Goal: Task Accomplishment & Management: Manage account settings

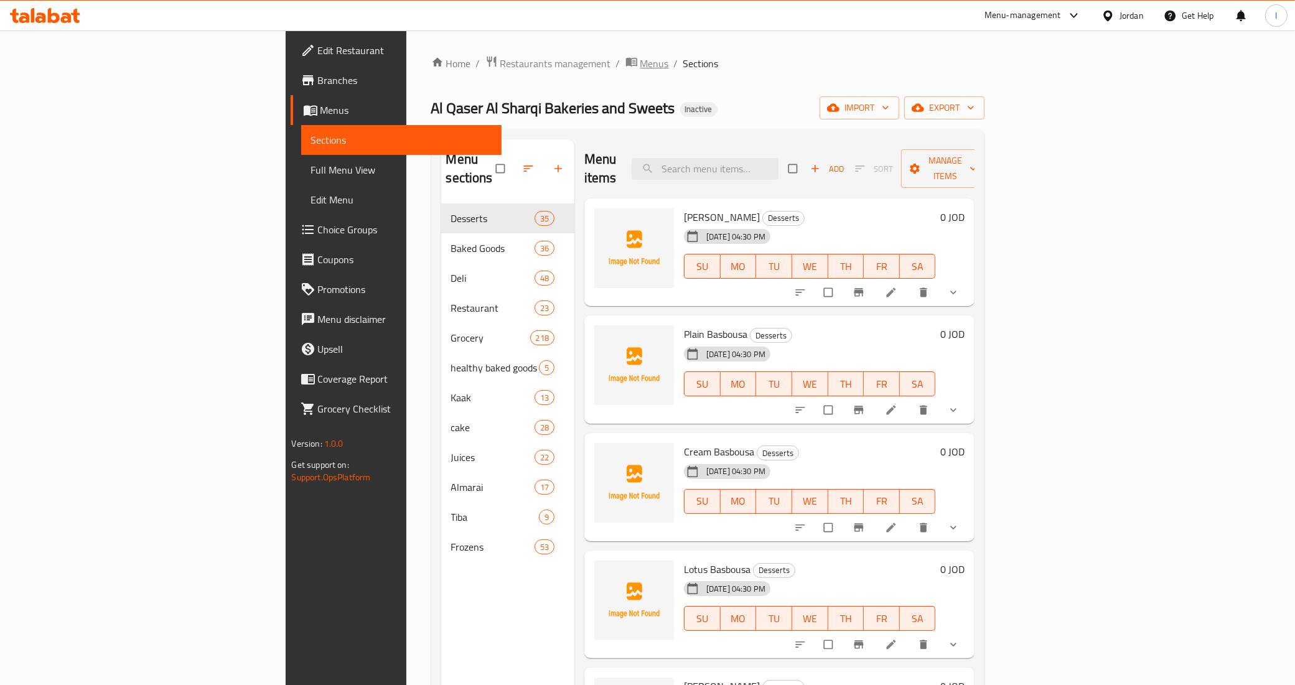
click at [640, 62] on span "Menus" at bounding box center [654, 63] width 29 height 15
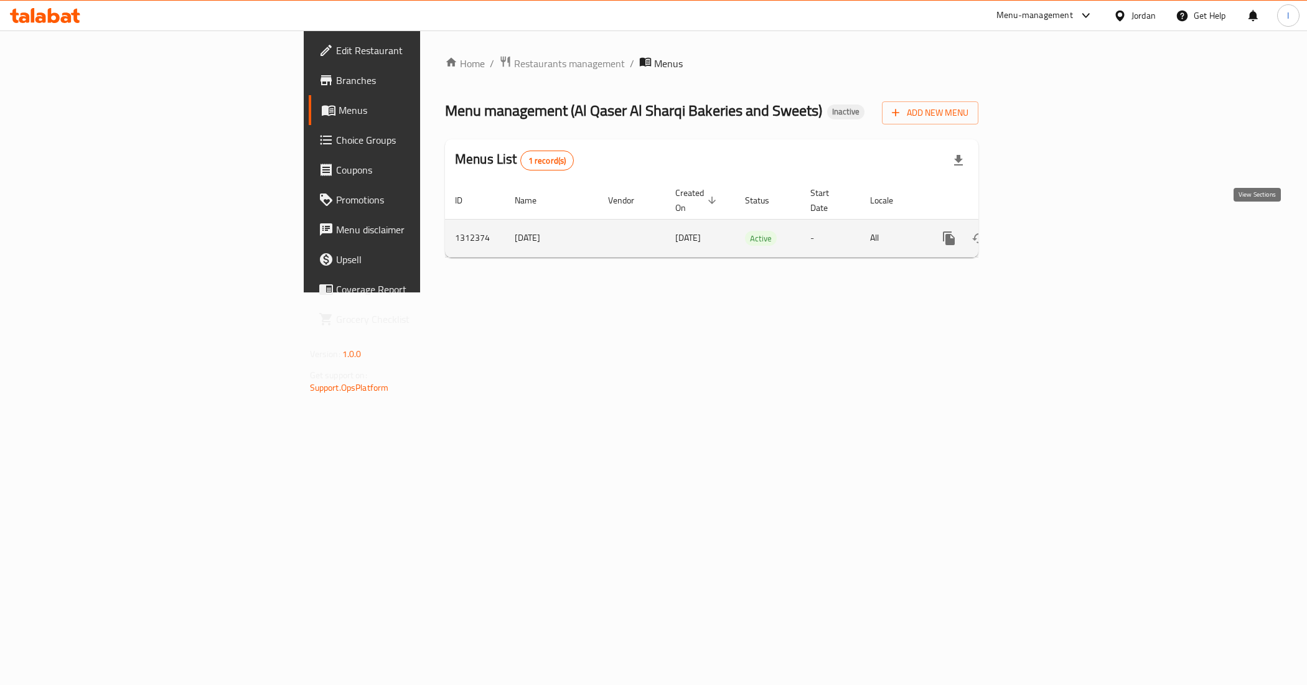
click at [1046, 231] on icon "enhanced table" at bounding box center [1038, 238] width 15 height 15
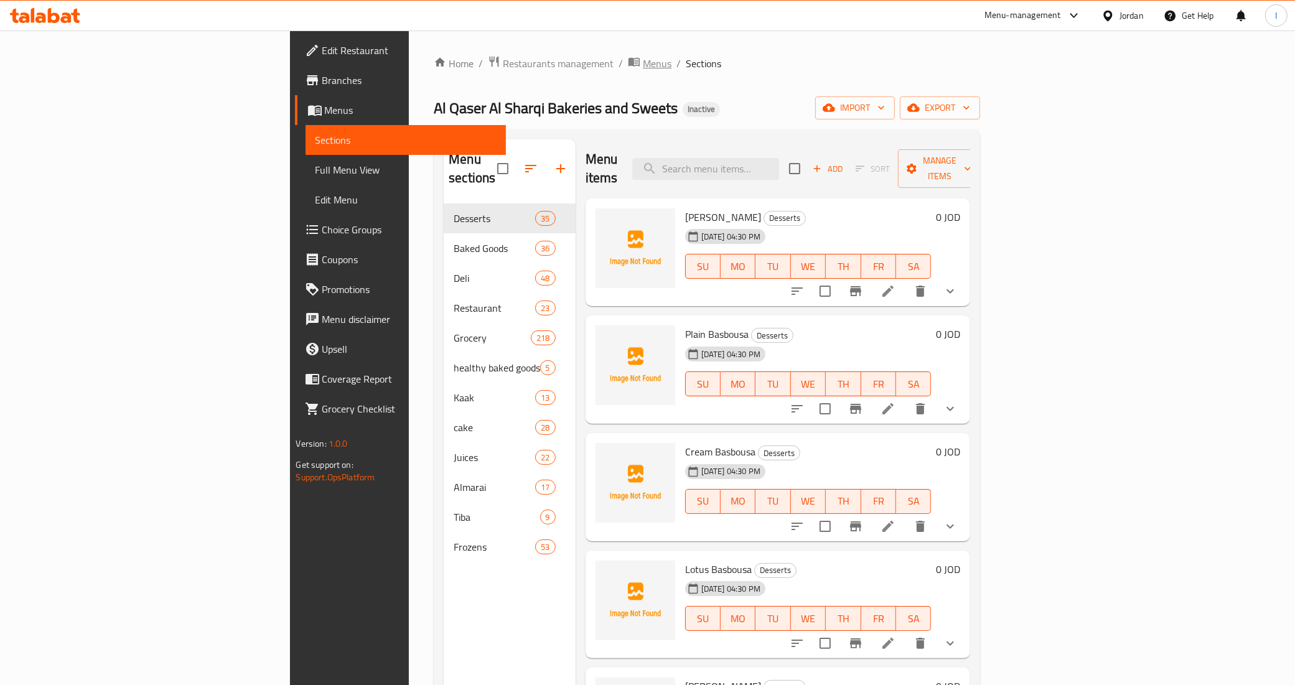
click at [643, 66] on span "Menus" at bounding box center [657, 63] width 29 height 15
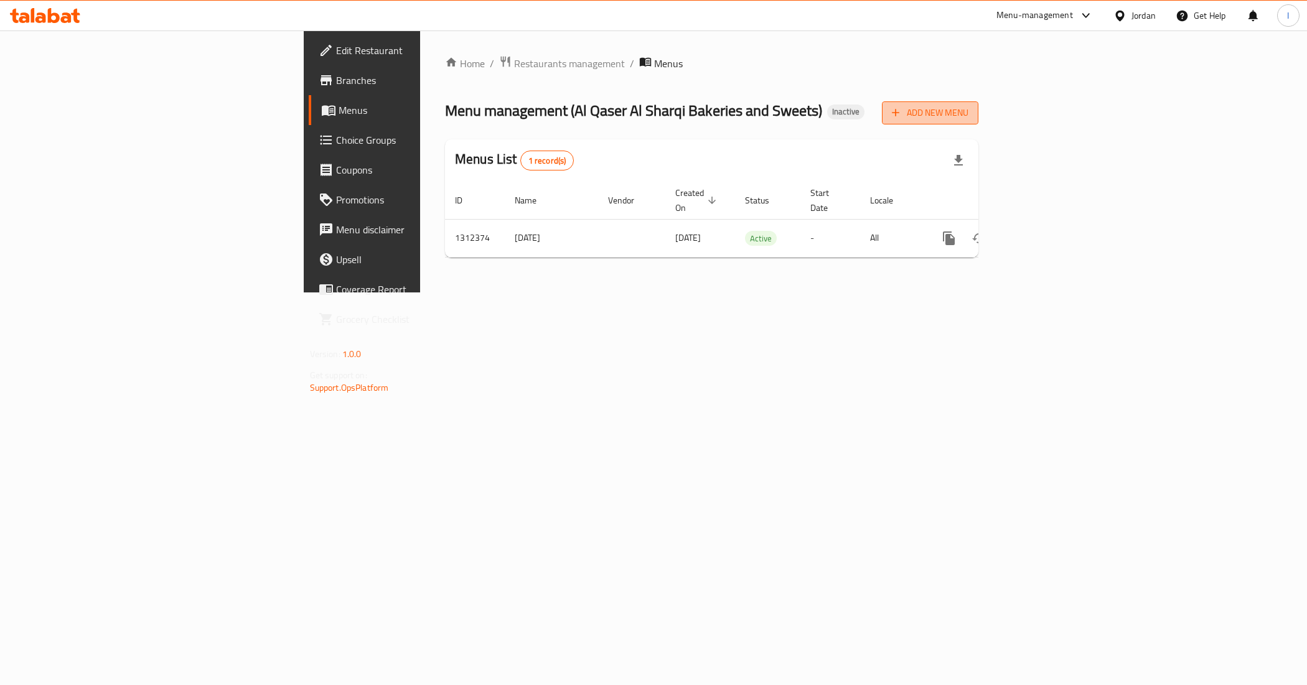
click at [968, 117] on span "Add New Menu" at bounding box center [930, 113] width 77 height 16
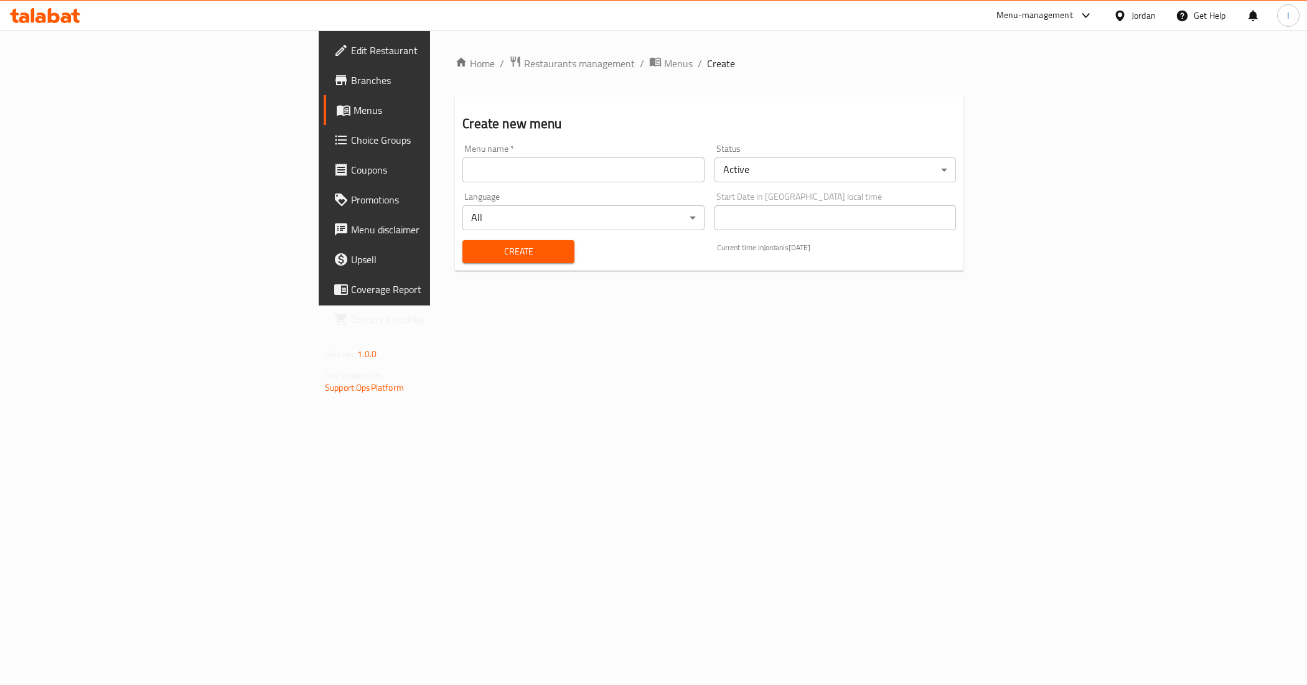
click at [493, 184] on div "Menu name   * Menu name *" at bounding box center [582, 163] width 251 height 48
click at [475, 170] on input "text" at bounding box center [582, 169] width 241 height 25
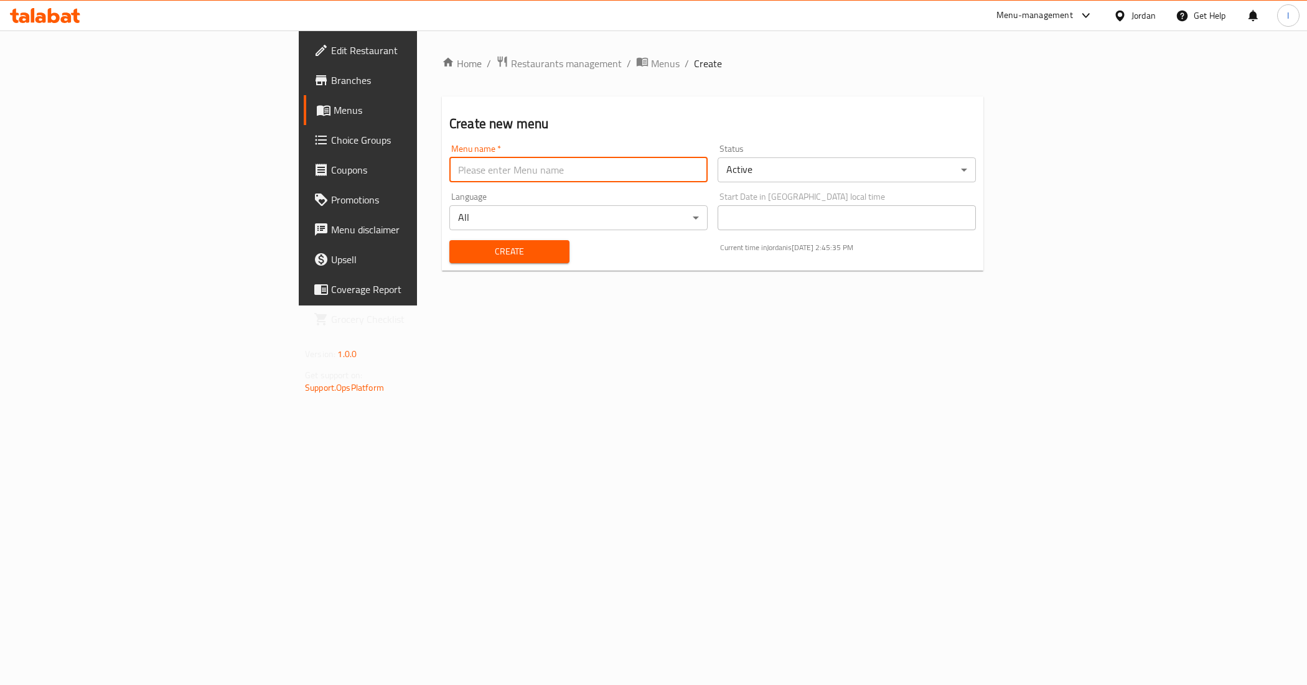
type input "New Menu"
click at [459, 252] on span "Create" at bounding box center [509, 252] width 100 height 16
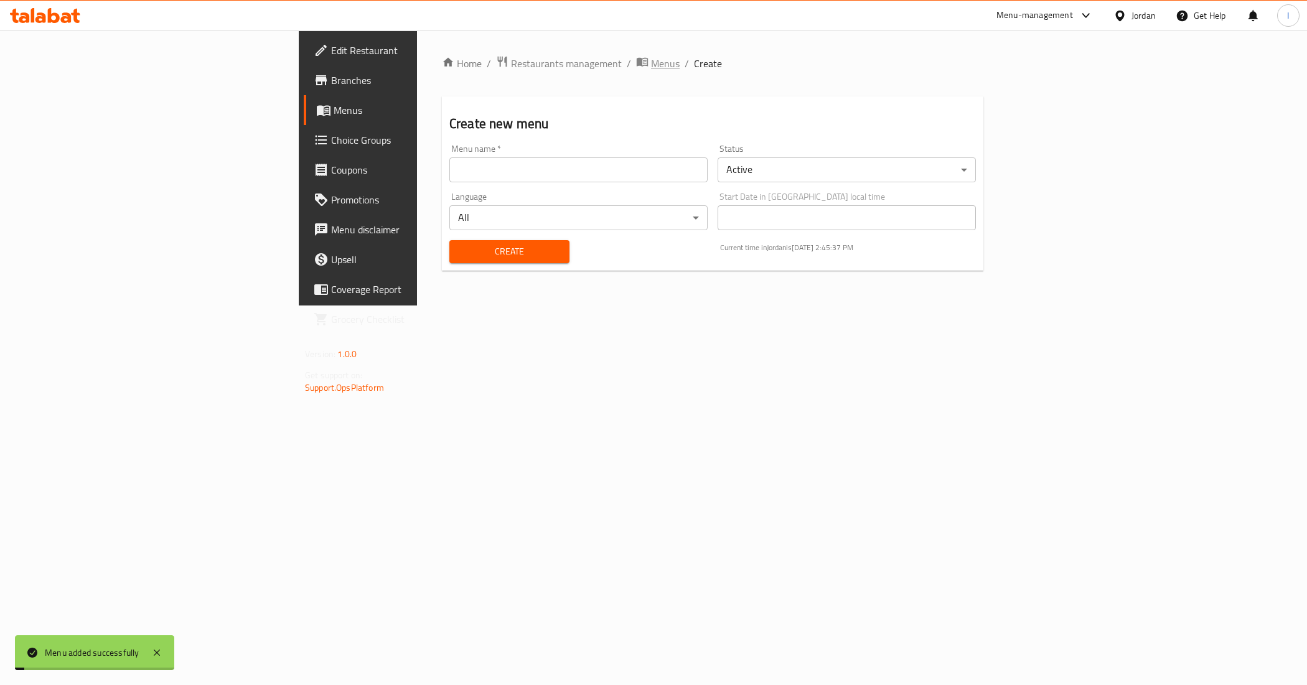
click at [651, 61] on span "Menus" at bounding box center [665, 63] width 29 height 15
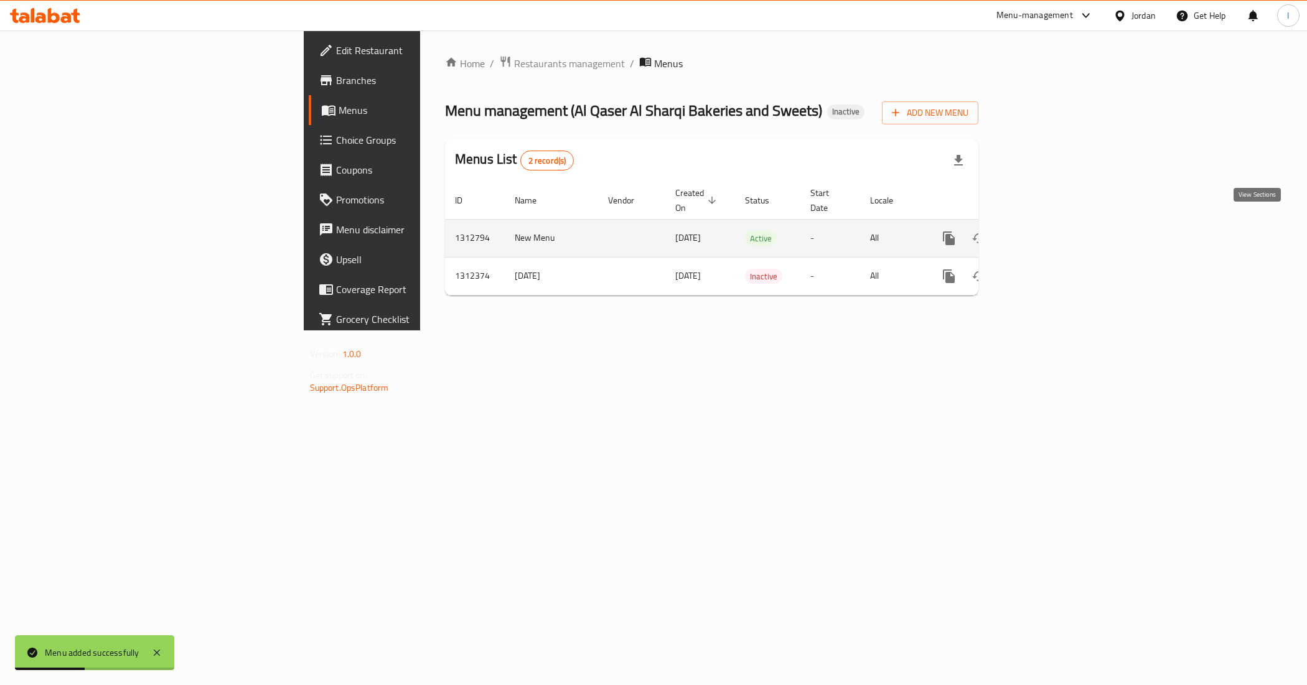
click at [1046, 231] on icon "enhanced table" at bounding box center [1038, 238] width 15 height 15
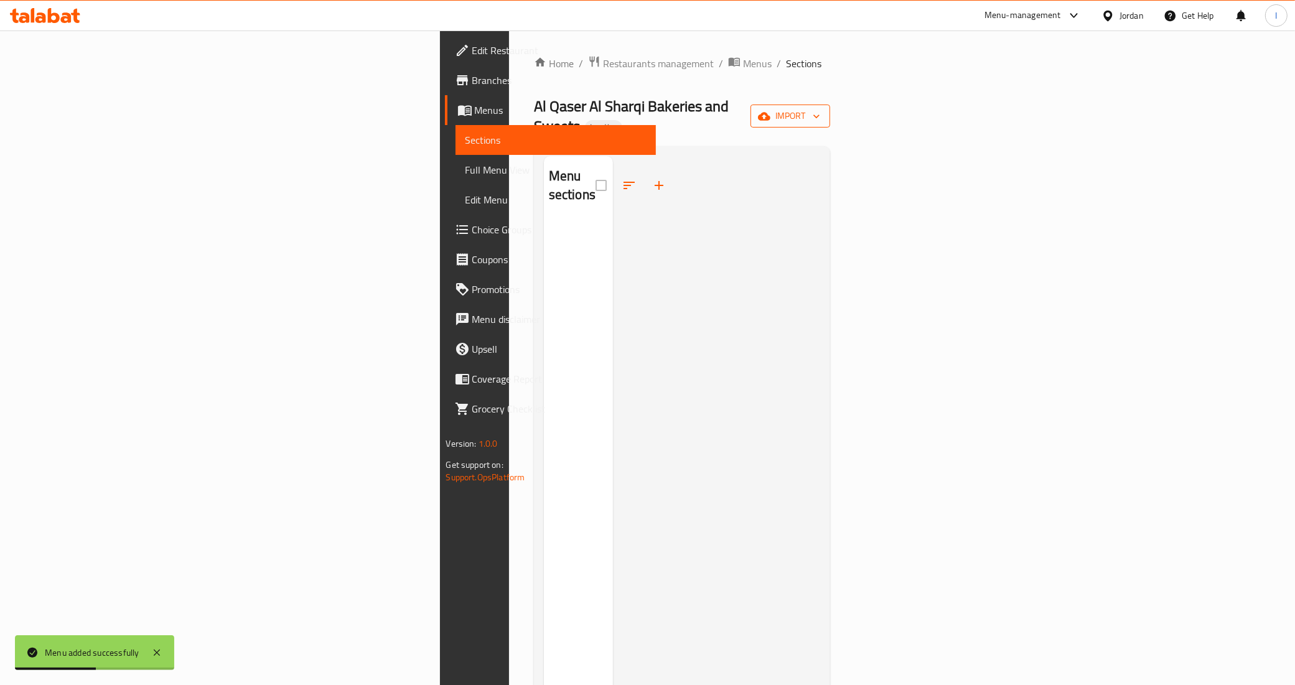
click at [771, 112] on icon "button" at bounding box center [764, 116] width 12 height 8
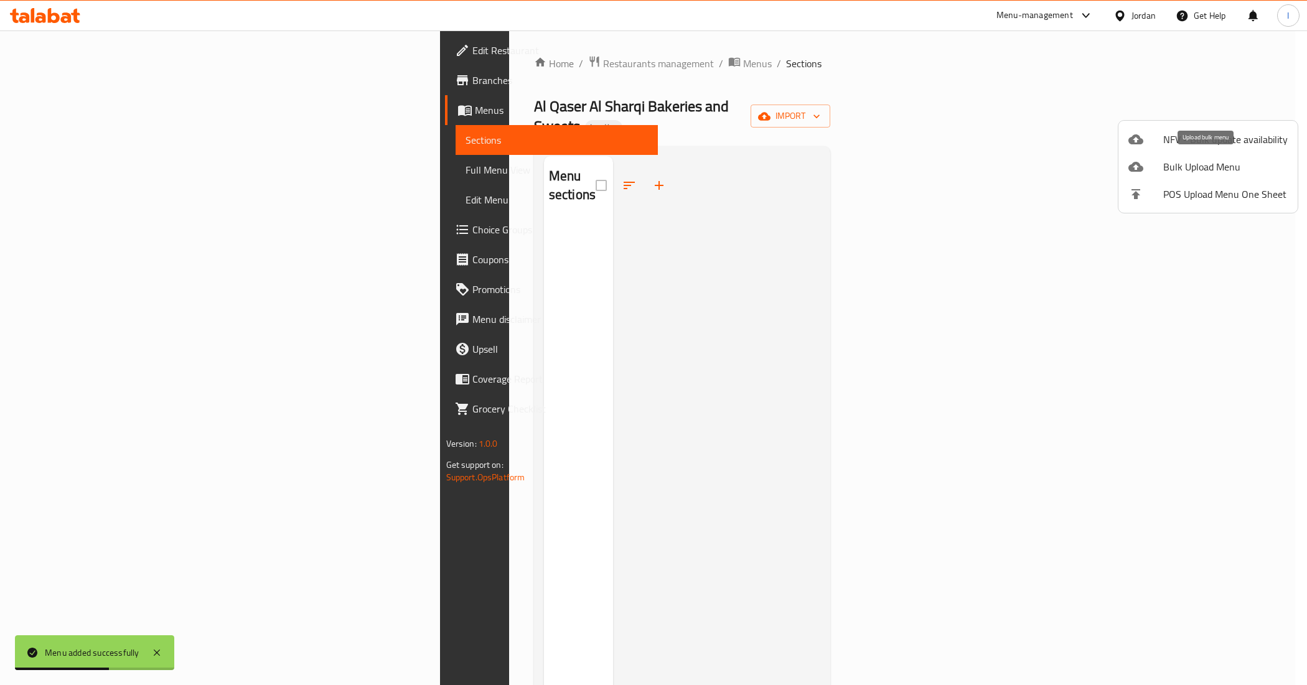
click at [1203, 162] on span "Bulk Upload Menu" at bounding box center [1225, 166] width 124 height 15
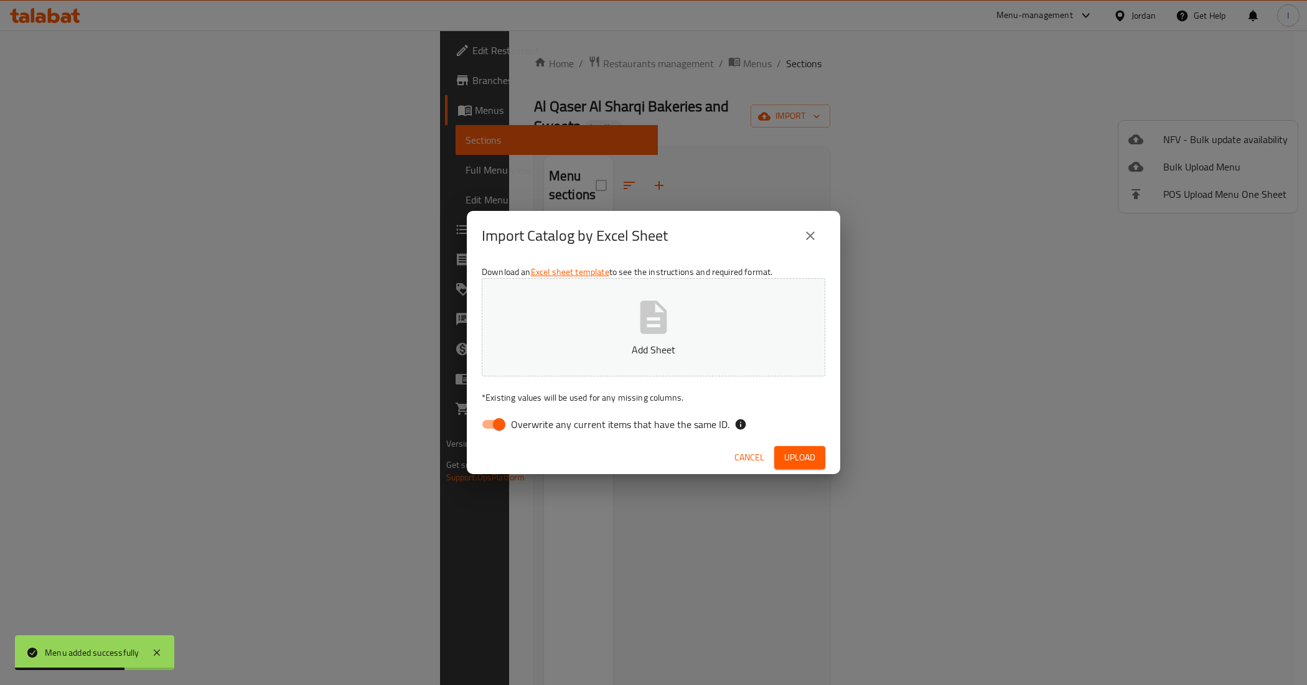
click at [504, 421] on input "Overwrite any current items that have the same ID." at bounding box center [499, 425] width 71 height 24
checkbox input "false"
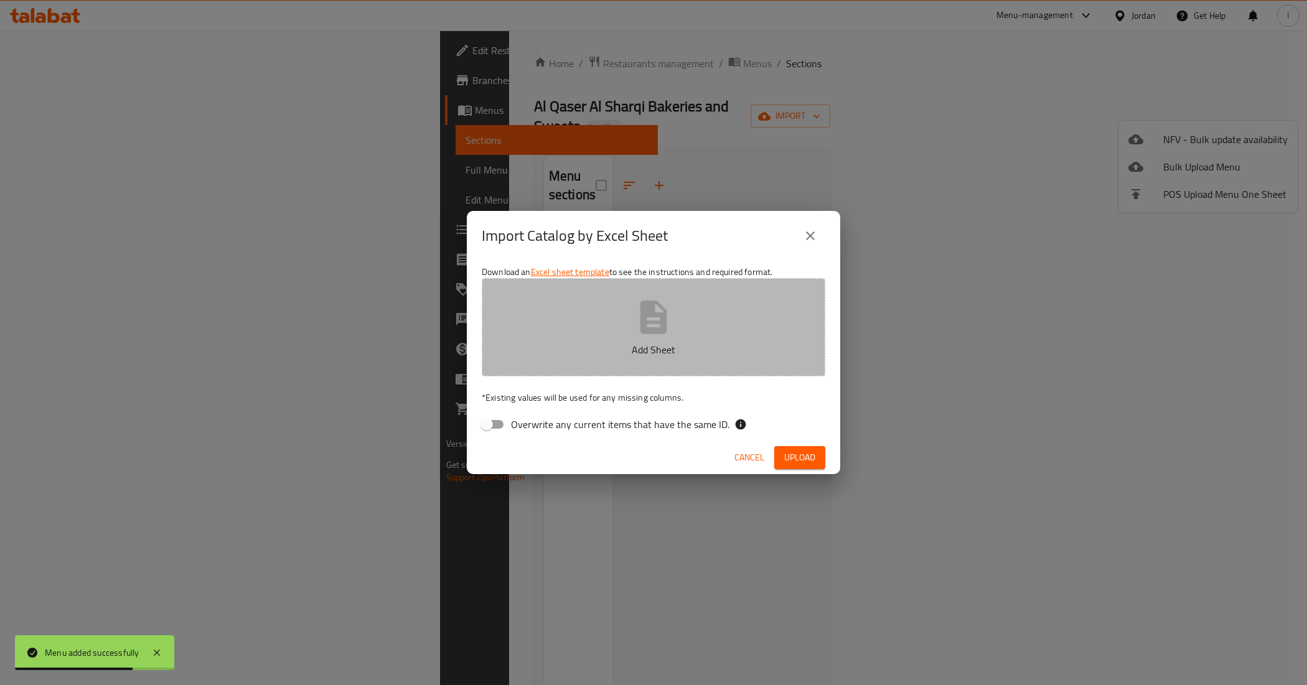
click at [549, 355] on p "Add Sheet" at bounding box center [653, 349] width 305 height 15
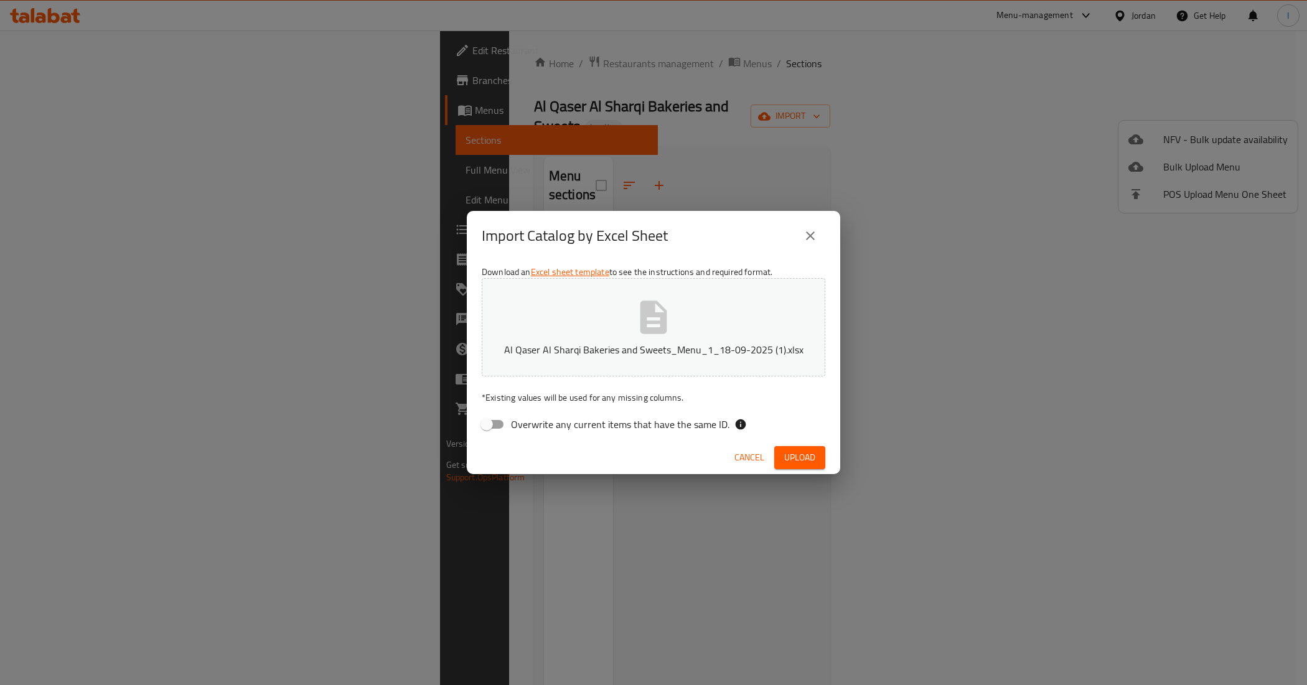
click at [798, 454] on span "Upload" at bounding box center [799, 458] width 31 height 16
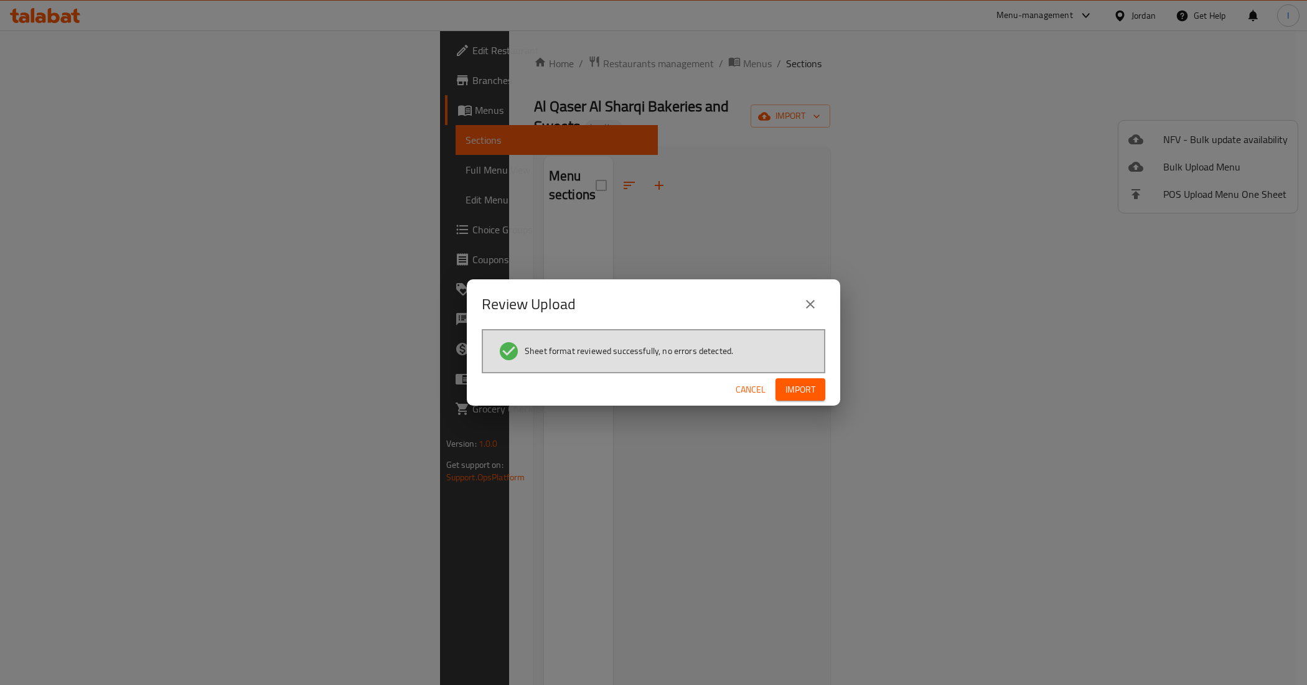
click at [788, 392] on span "Import" at bounding box center [800, 390] width 30 height 16
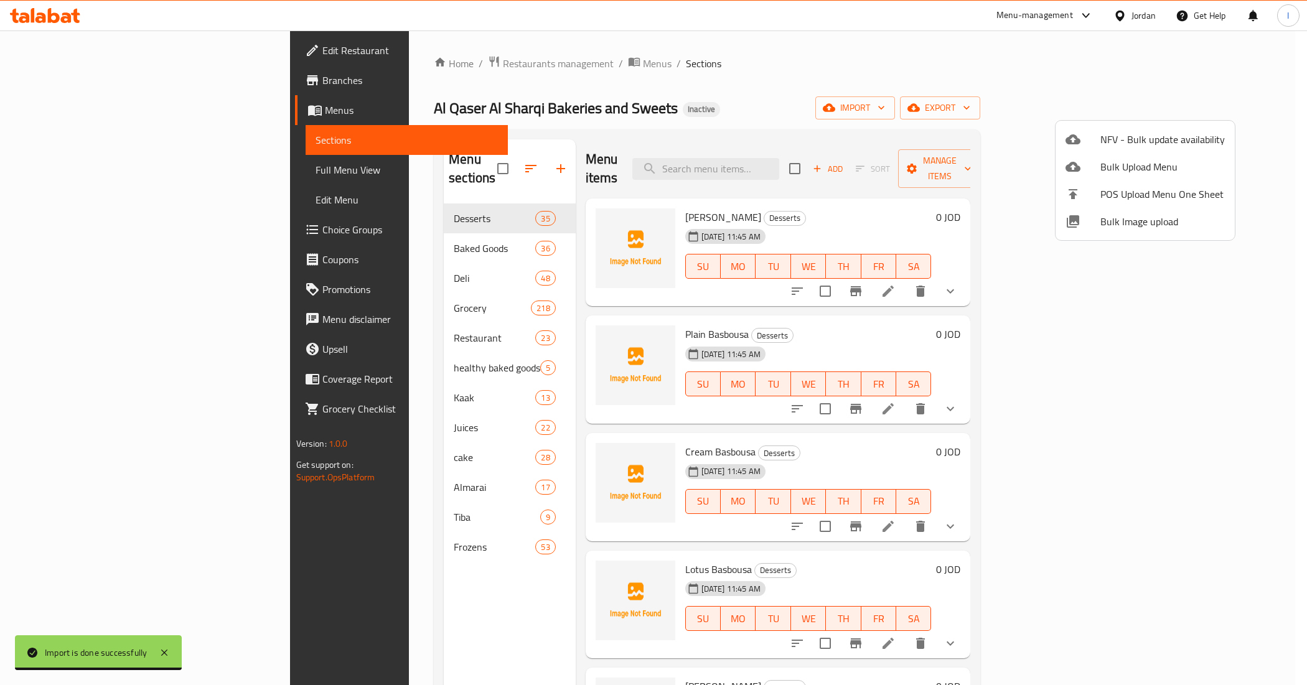
click at [55, 166] on div at bounding box center [653, 342] width 1307 height 685
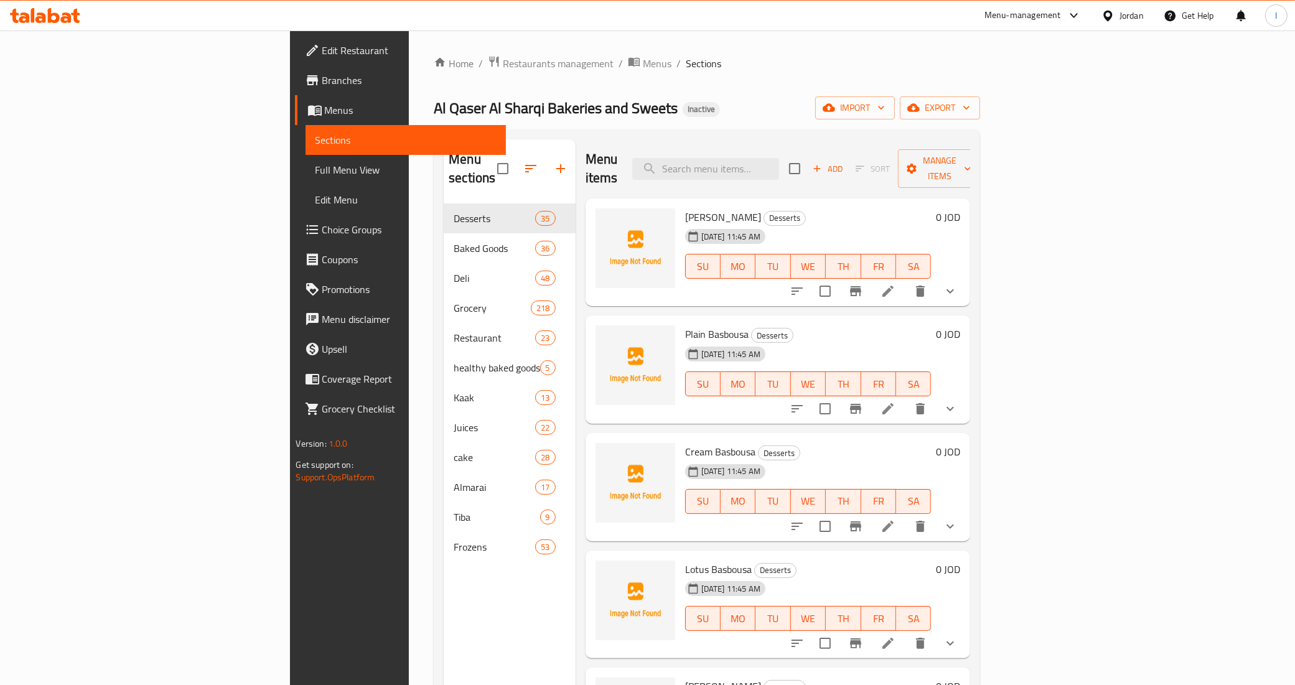
click at [316, 166] on span "Full Menu View" at bounding box center [406, 169] width 181 height 15
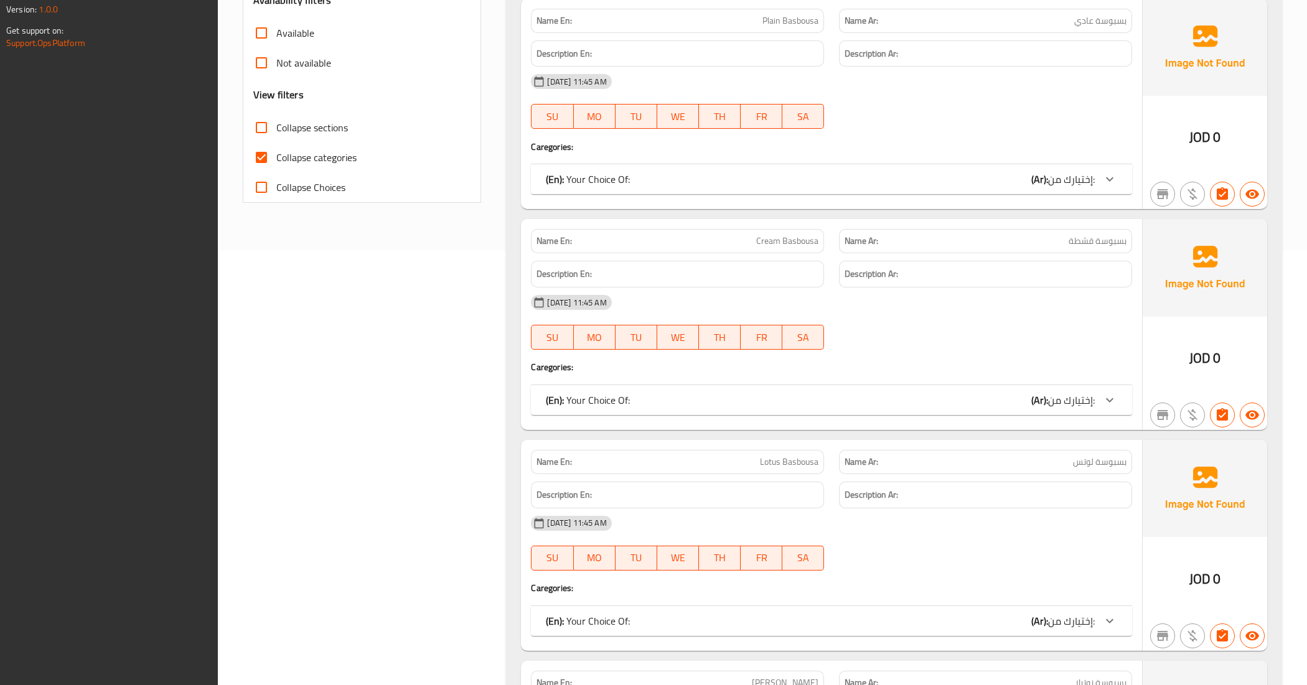
scroll to position [403, 0]
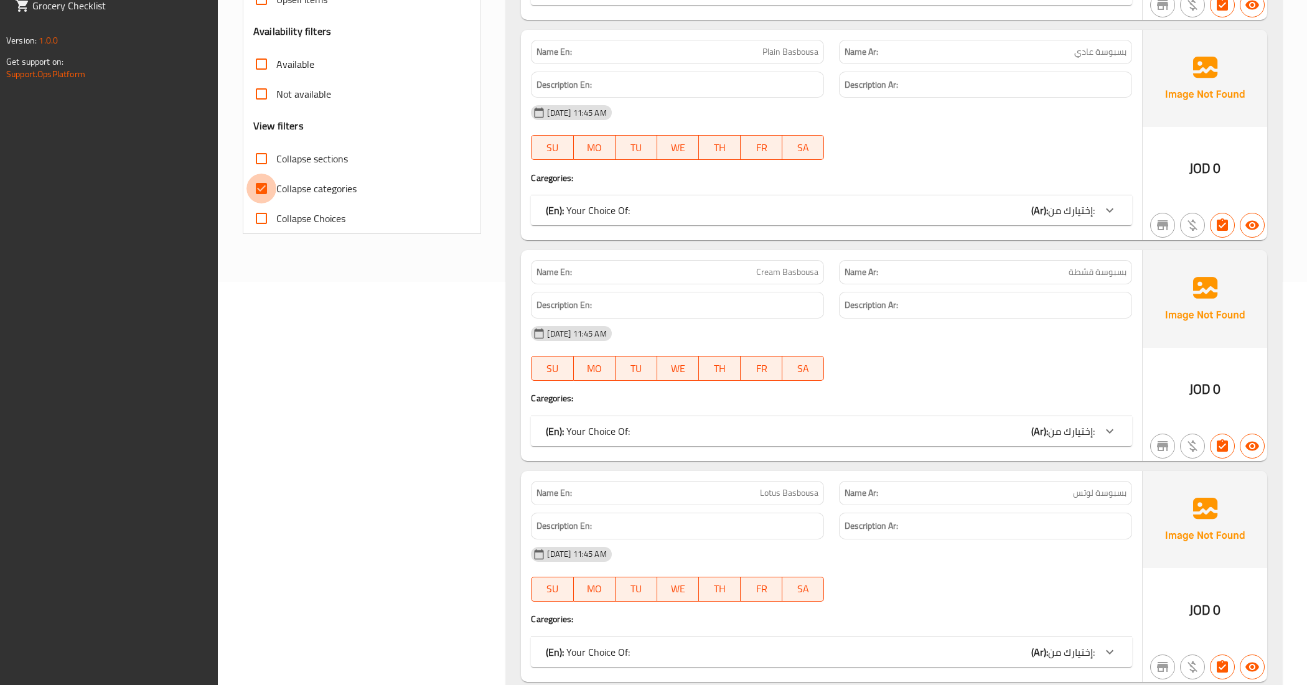
drag, startPoint x: 262, startPoint y: 190, endPoint x: 514, endPoint y: 340, distance: 293.0
click at [261, 190] on input "Collapse categories" at bounding box center [261, 189] width 30 height 30
checkbox input "false"
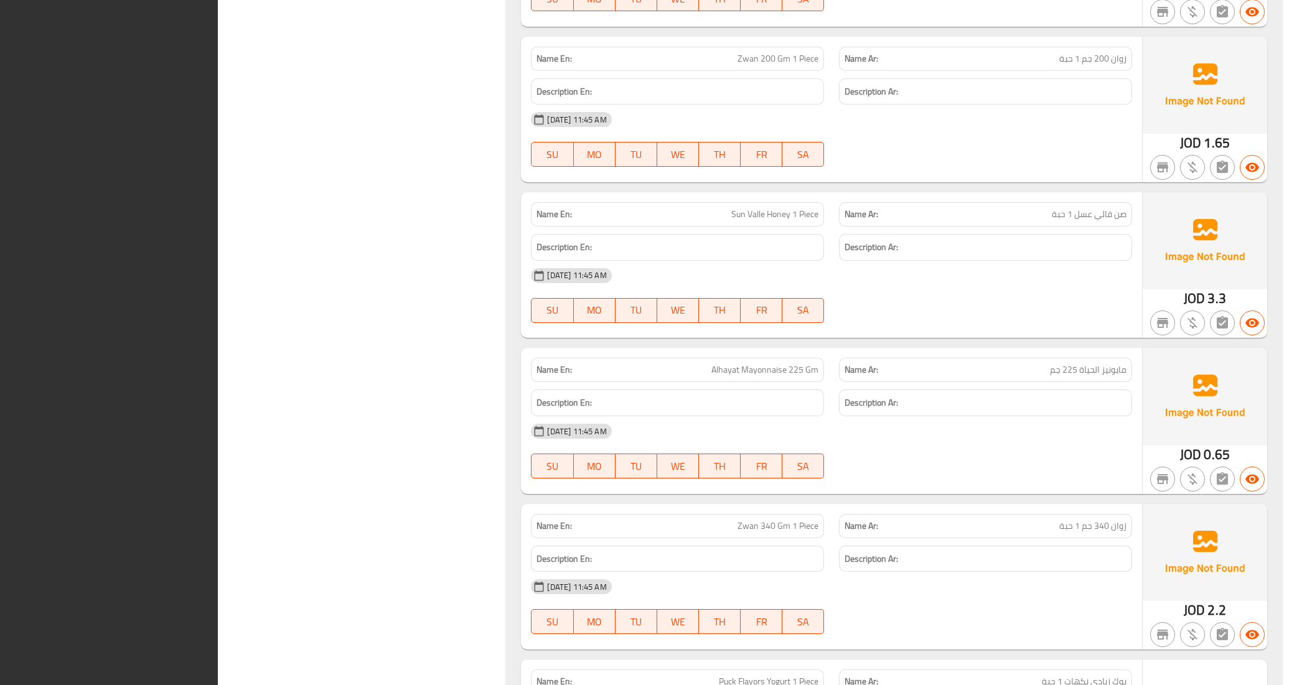
scroll to position [59312, 0]
